Goal: Task Accomplishment & Management: Use online tool/utility

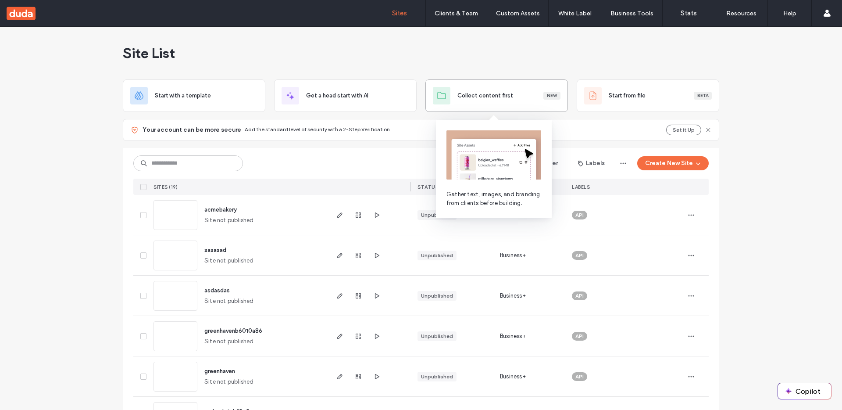
click at [506, 91] on span "Collect content first" at bounding box center [485, 95] width 56 height 9
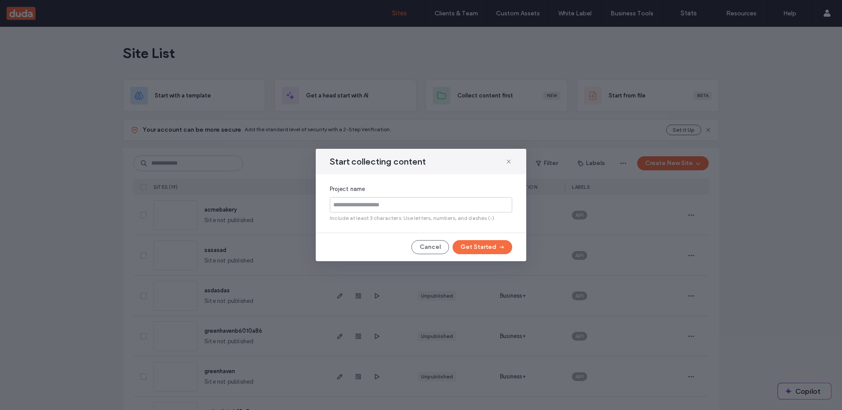
drag, startPoint x: 488, startPoint y: 252, endPoint x: 421, endPoint y: 257, distance: 67.3
click at [420, 259] on form "Start collecting content Project name Include at least 3 characters. Use letter…" at bounding box center [421, 205] width 211 height 112
click at [428, 248] on button "Cancel" at bounding box center [430, 247] width 38 height 14
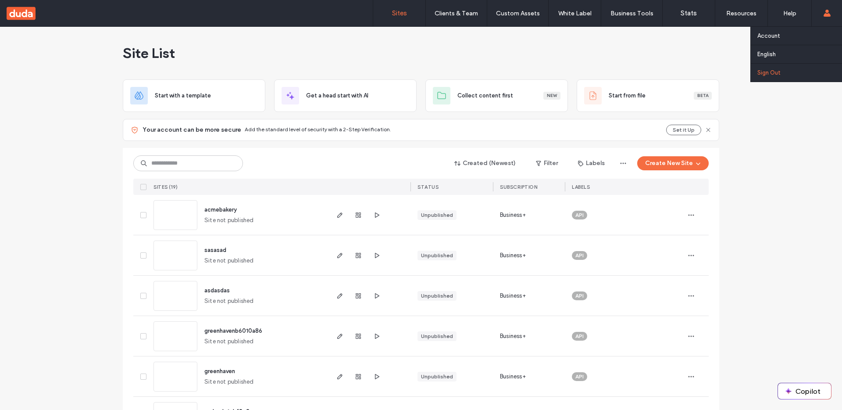
click at [776, 79] on link "Sign Out" at bounding box center [800, 73] width 85 height 18
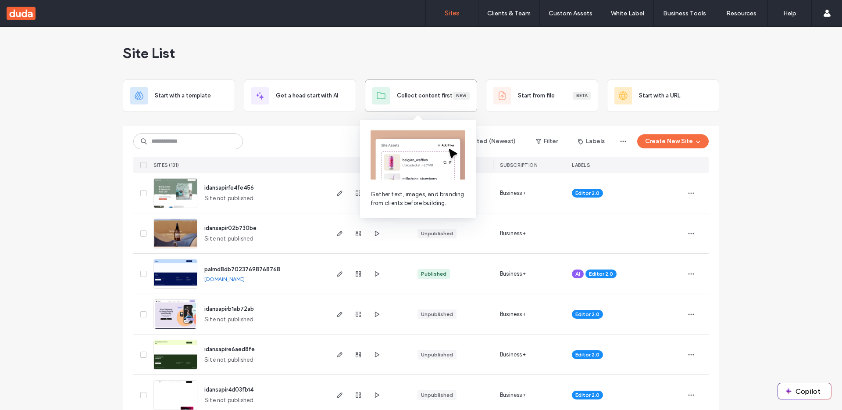
click at [426, 93] on span "Collect content first" at bounding box center [425, 95] width 56 height 9
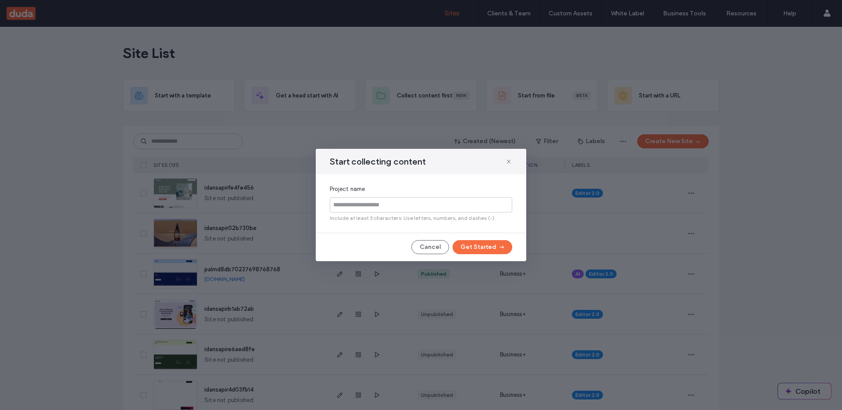
click at [465, 125] on div "Start collecting content Project name Include at least 3 characters. Use letter…" at bounding box center [421, 205] width 842 height 410
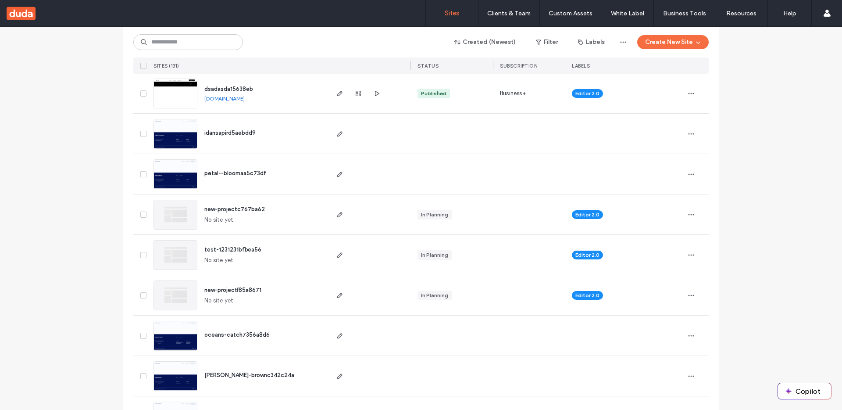
scroll to position [703, 0]
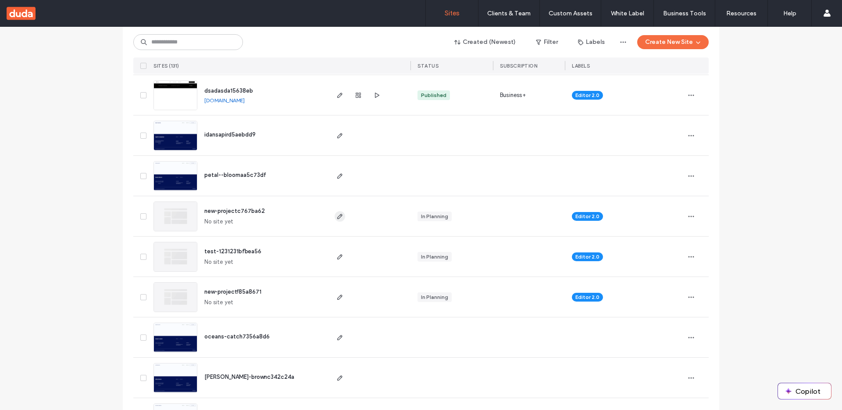
click at [339, 218] on icon "button" at bounding box center [339, 216] width 7 height 7
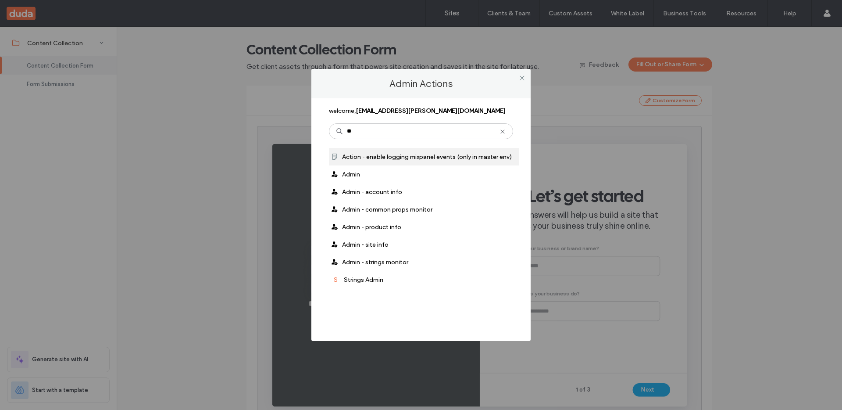
type input "**"
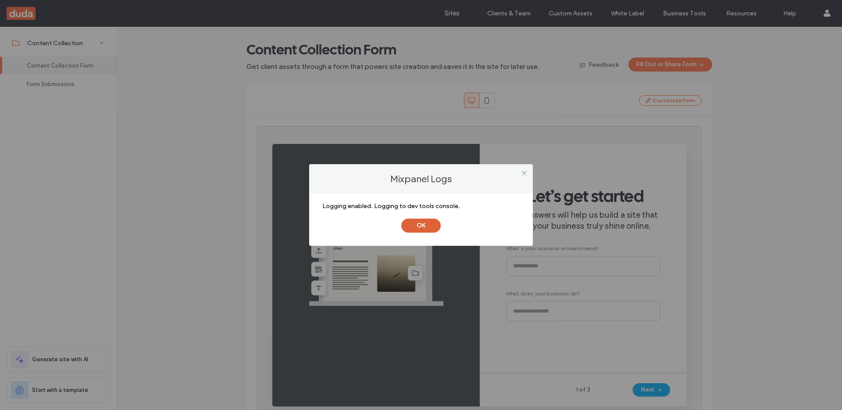
click at [418, 229] on button "OK" at bounding box center [420, 225] width 39 height 14
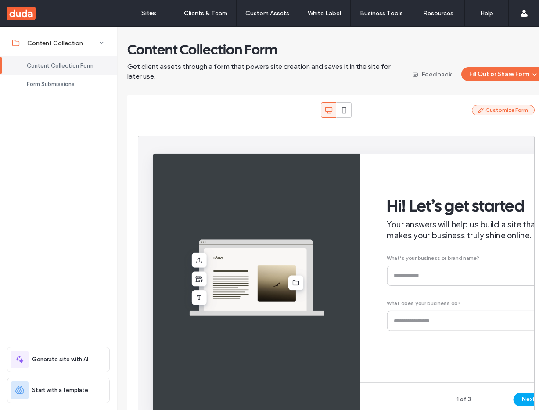
click at [507, 110] on button "Customize Form" at bounding box center [503, 110] width 63 height 11
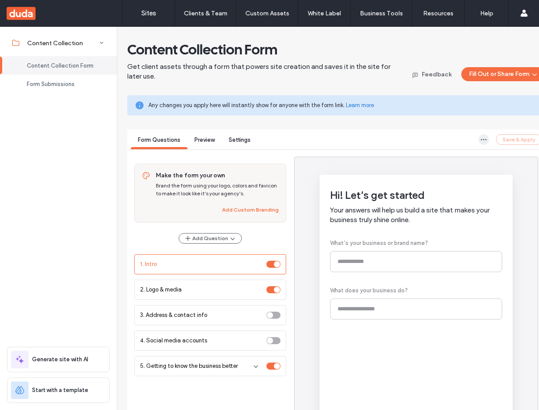
click at [483, 139] on icon "button" at bounding box center [483, 139] width 7 height 7
click at [454, 129] on div "Form Questions Preview Settings Save & Apply" at bounding box center [336, 139] width 418 height 20
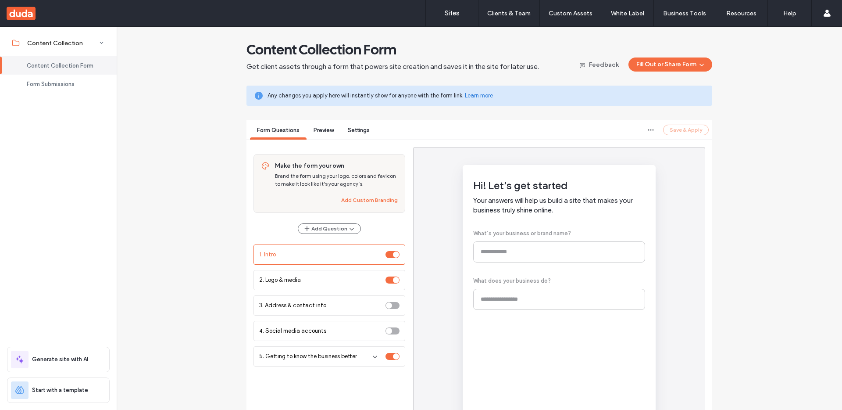
click at [641, 44] on div "Content Collection Form Get client assets through a form that powers site creat…" at bounding box center [480, 56] width 466 height 31
click at [466, 15] on link "Sites" at bounding box center [452, 13] width 52 height 26
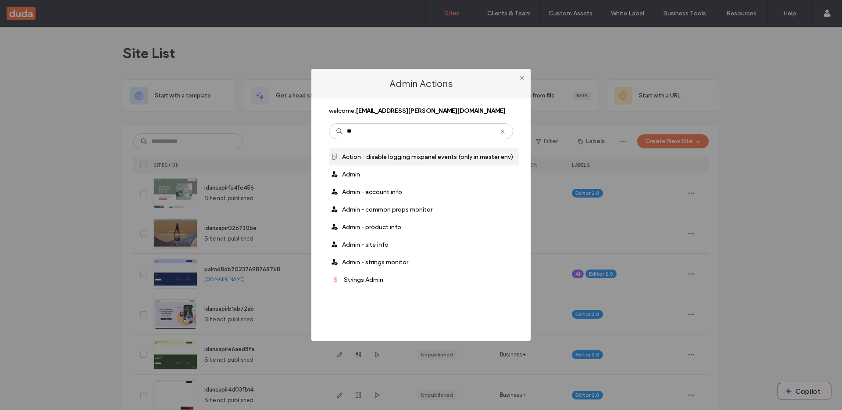
type input "***"
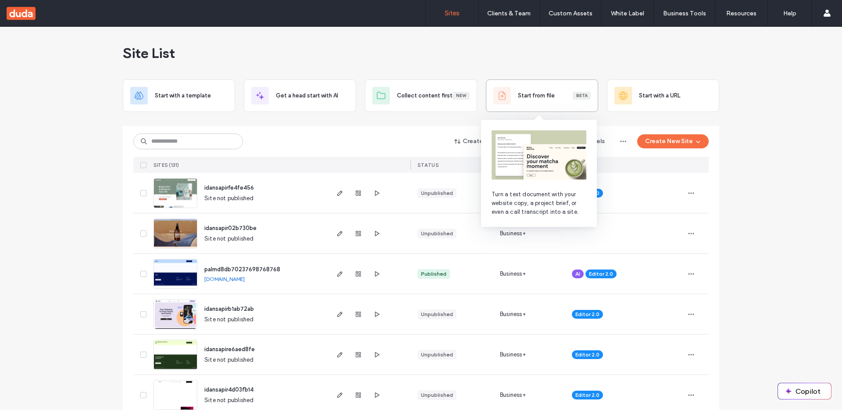
click at [558, 98] on div "Start from file Beta" at bounding box center [554, 95] width 73 height 9
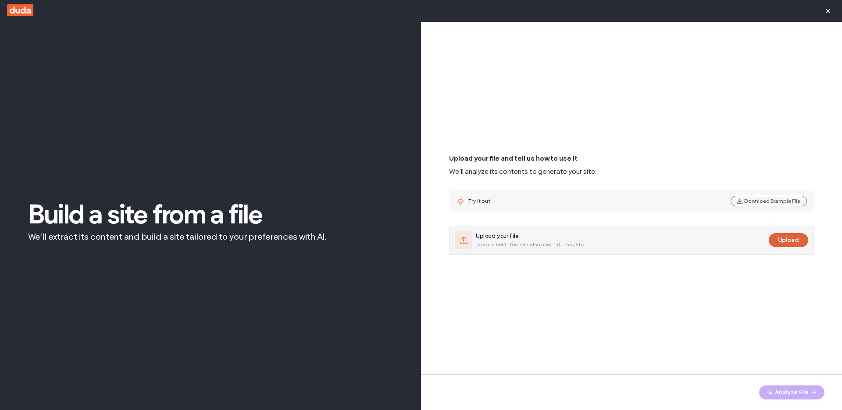
click at [790, 242] on button "Upload" at bounding box center [788, 240] width 39 height 14
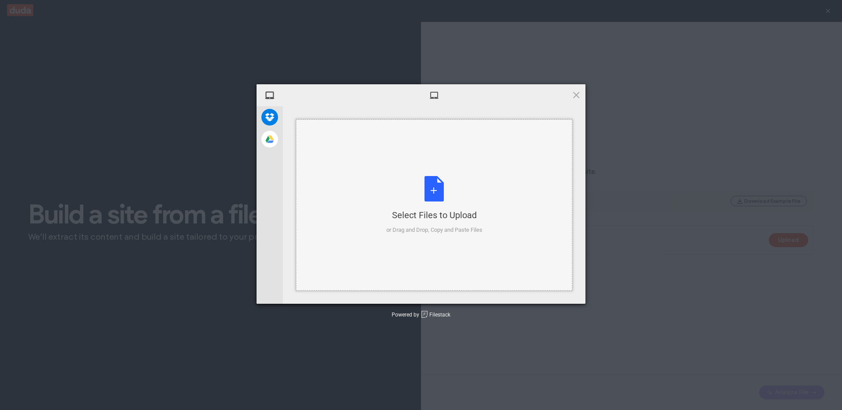
click at [396, 173] on div "Select Files to Upload or Drag and Drop, Copy and Paste Files" at bounding box center [434, 204] width 276 height 171
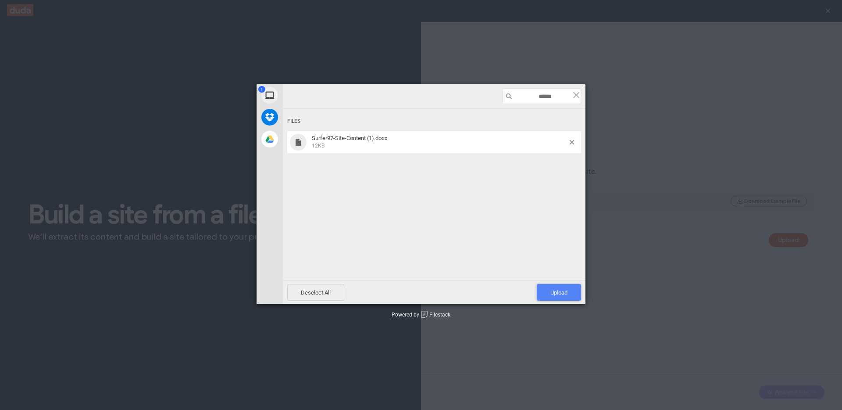
click at [565, 290] on span "Upload 1" at bounding box center [558, 292] width 17 height 7
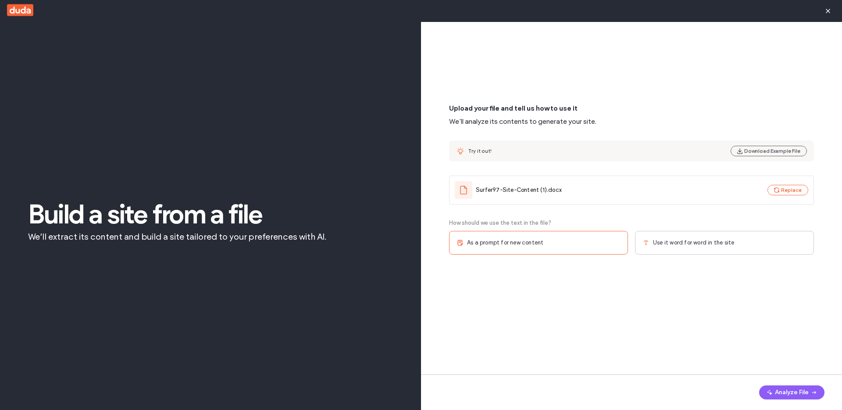
click at [688, 240] on span "Use it word for word in the site" at bounding box center [693, 242] width 81 height 9
click at [801, 394] on button "Analyze File" at bounding box center [791, 392] width 65 height 14
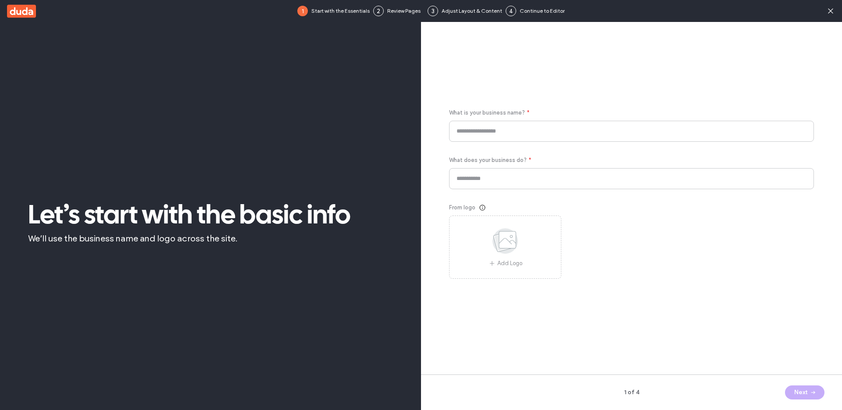
type input "********"
type input "**********"
click at [802, 388] on button "Next" at bounding box center [804, 392] width 39 height 14
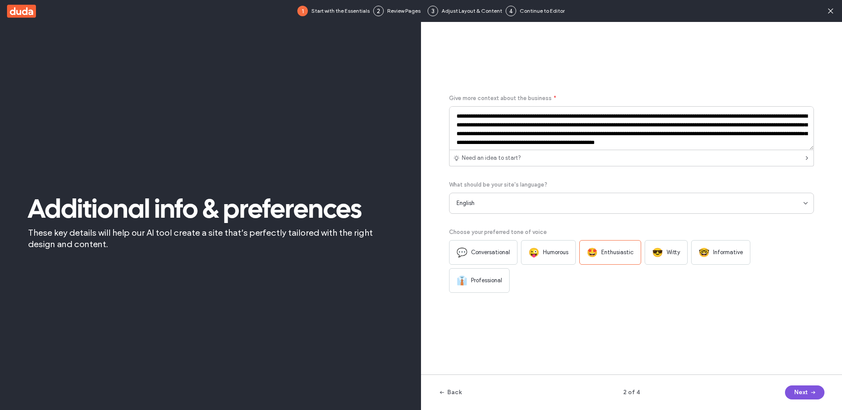
click at [802, 388] on button "Next" at bounding box center [804, 392] width 39 height 14
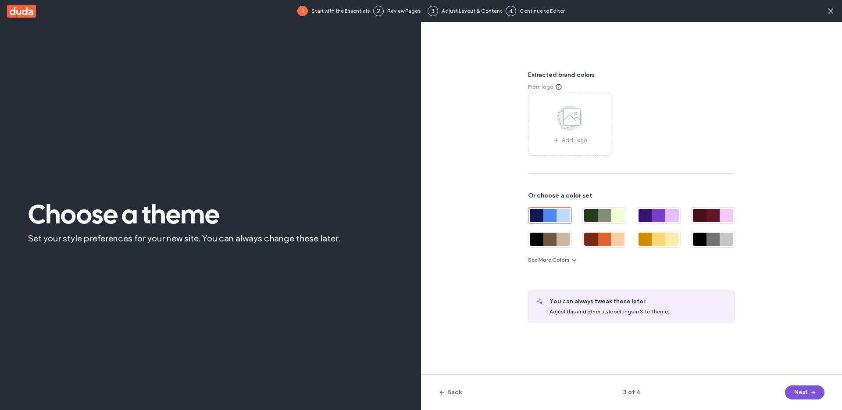
click at [802, 388] on button "Next" at bounding box center [804, 392] width 39 height 14
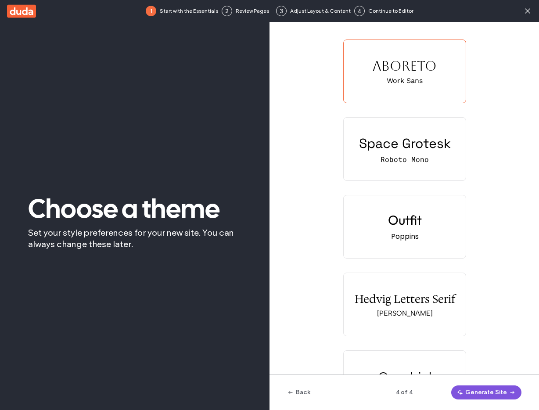
click at [482, 394] on button "Generate Site" at bounding box center [486, 392] width 70 height 14
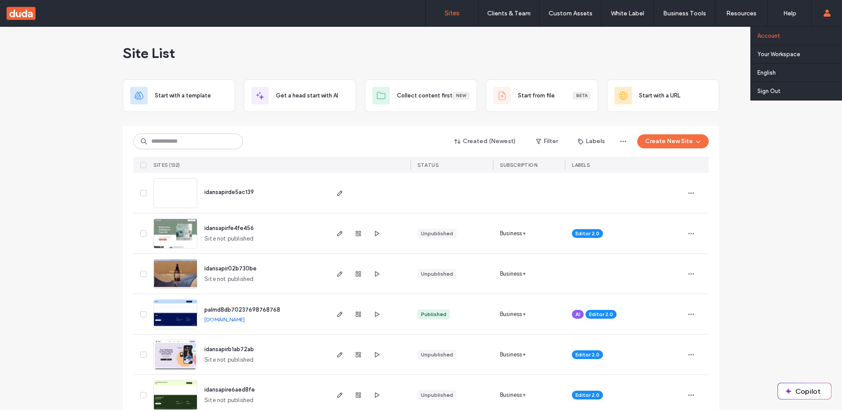
click at [538, 36] on link "Account" at bounding box center [800, 36] width 85 height 18
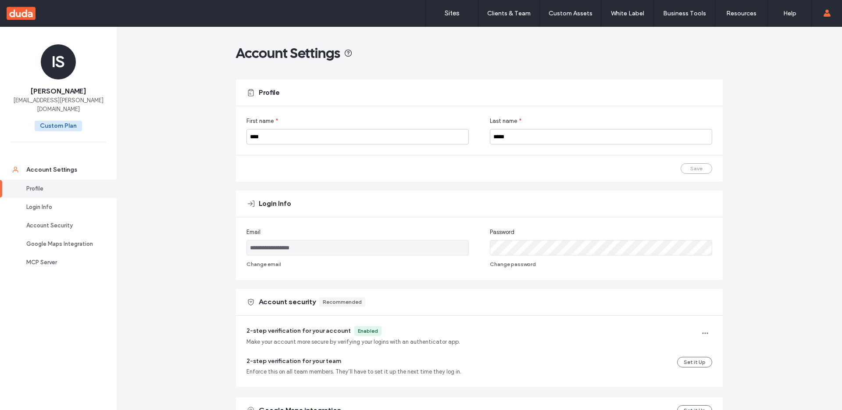
click at [298, 247] on input "**********" at bounding box center [358, 247] width 222 height 15
click at [449, 18] on link "Sites" at bounding box center [452, 13] width 52 height 26
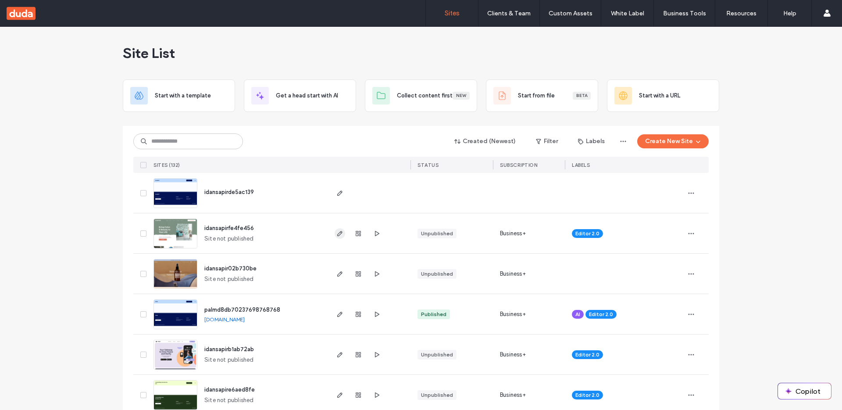
click at [336, 235] on icon "button" at bounding box center [339, 233] width 7 height 7
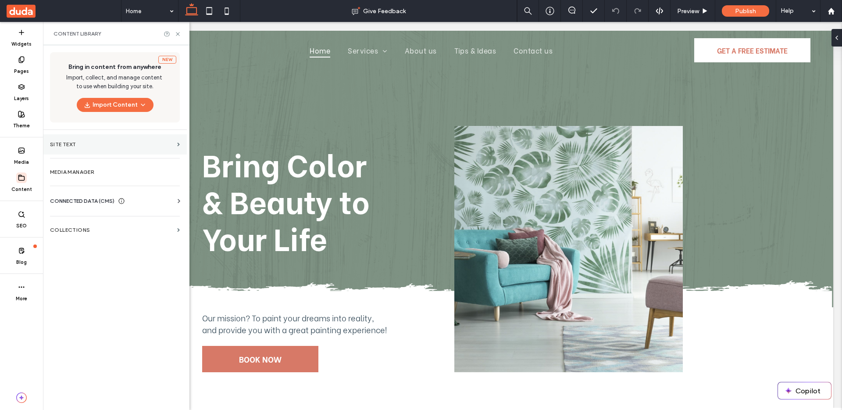
click at [114, 141] on section "Site Text" at bounding box center [115, 144] width 144 height 20
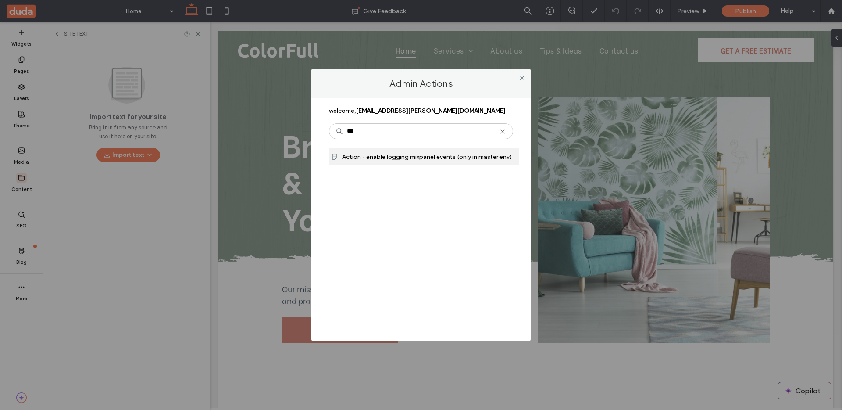
type input "***"
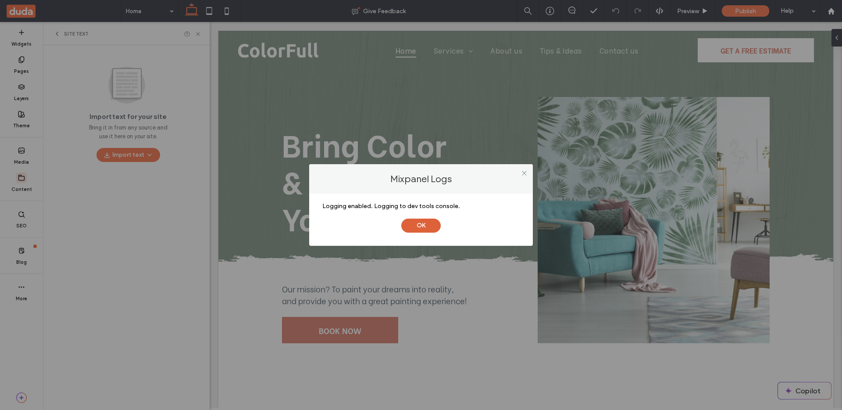
click at [435, 222] on button "OK" at bounding box center [420, 225] width 39 height 14
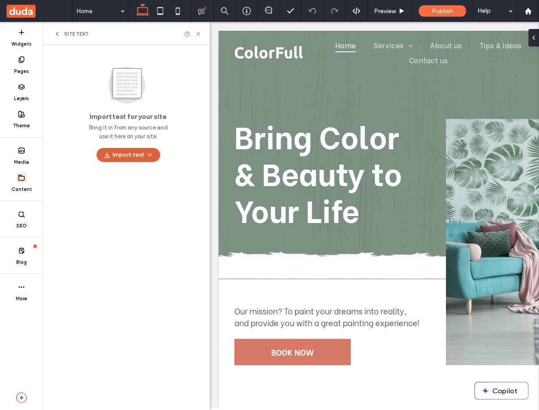
click at [121, 155] on button "Import text" at bounding box center [129, 155] width 64 height 14
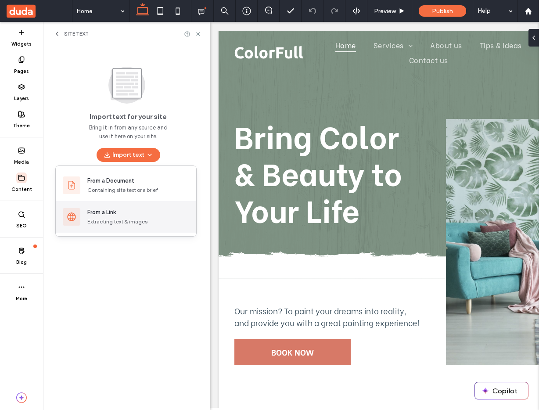
click at [124, 221] on div "Extracting text & images" at bounding box center [138, 222] width 102 height 8
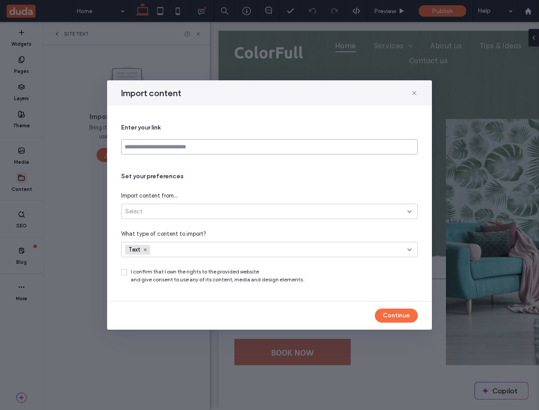
click at [192, 146] on input at bounding box center [269, 146] width 297 height 15
click at [243, 141] on input at bounding box center [269, 146] width 297 height 15
paste input "**********"
type input "**********"
click at [206, 209] on div "Select" at bounding box center [266, 211] width 282 height 9
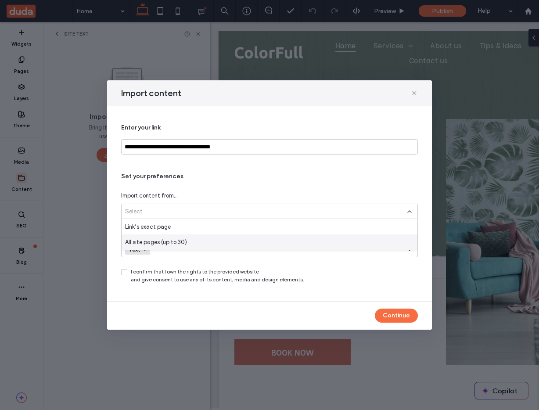
click at [195, 239] on div "All site pages (up to 30)" at bounding box center [270, 241] width 296 height 15
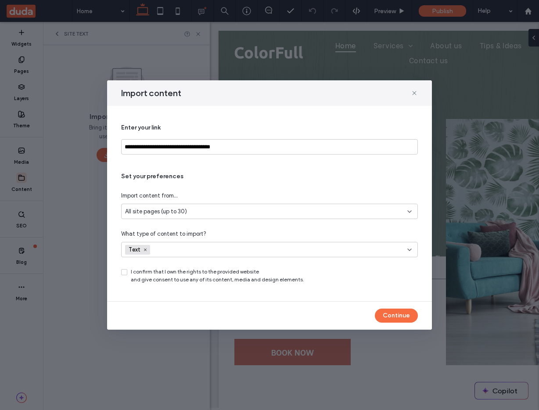
click at [125, 271] on icon at bounding box center [124, 272] width 4 height 3
click at [170, 253] on div "Text" at bounding box center [252, 249] width 254 height 13
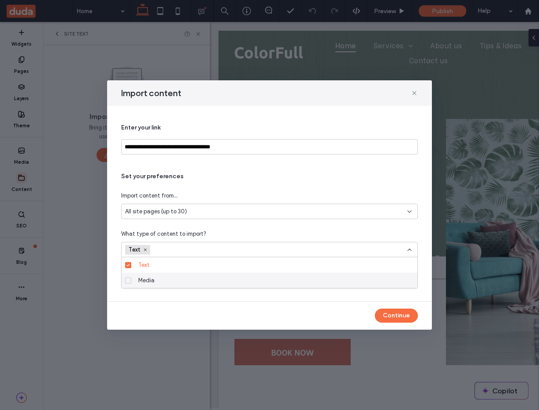
click at [168, 278] on div "Media" at bounding box center [272, 279] width 275 height 15
click at [133, 280] on label "Media" at bounding box center [267, 279] width 285 height 15
click at [161, 300] on div "**********" at bounding box center [269, 203] width 325 height 195
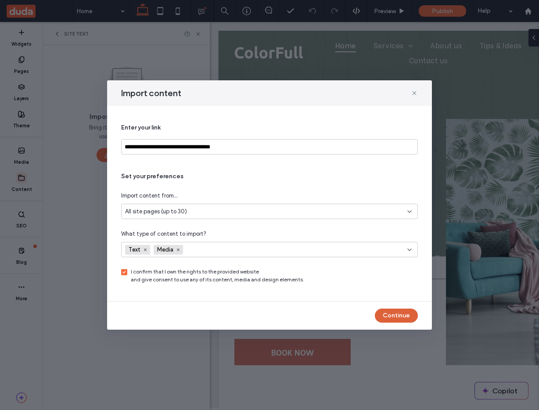
click at [393, 315] on button "Continue" at bounding box center [396, 315] width 43 height 14
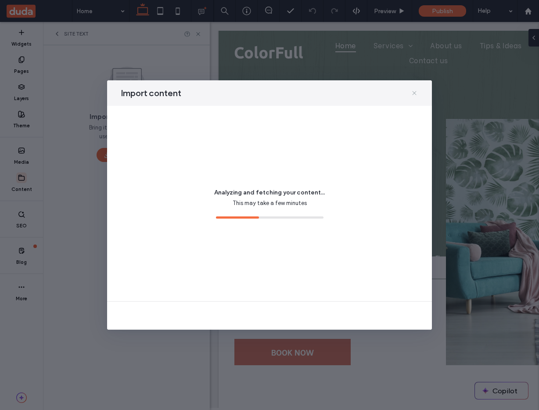
click at [413, 94] on icon at bounding box center [414, 92] width 7 height 7
